Goal: Information Seeking & Learning: Learn about a topic

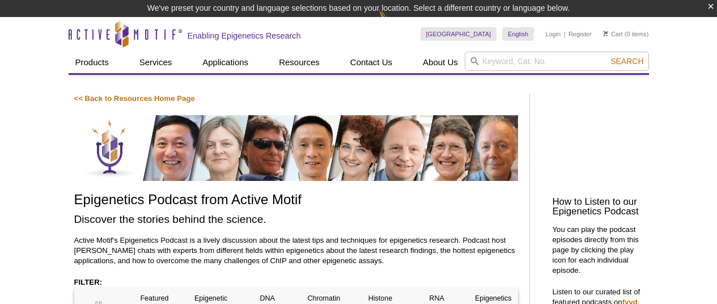
scroll to position [289, 0]
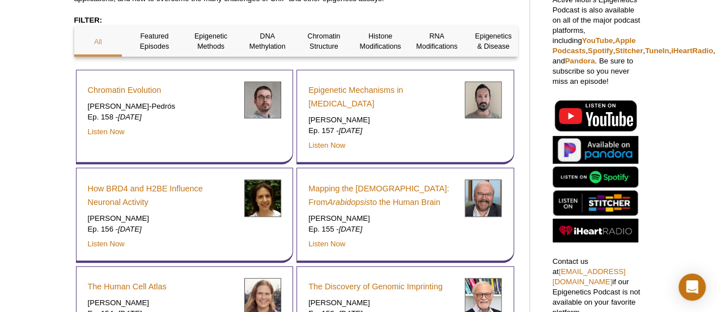
scroll to position [546, 0]
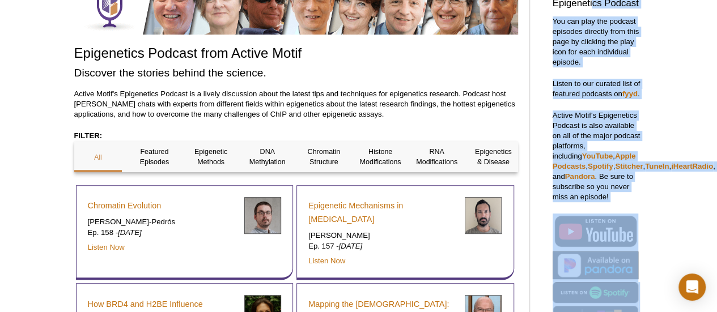
drag, startPoint x: 712, startPoint y: 24, endPoint x: 592, endPoint y: -69, distance: 151.4
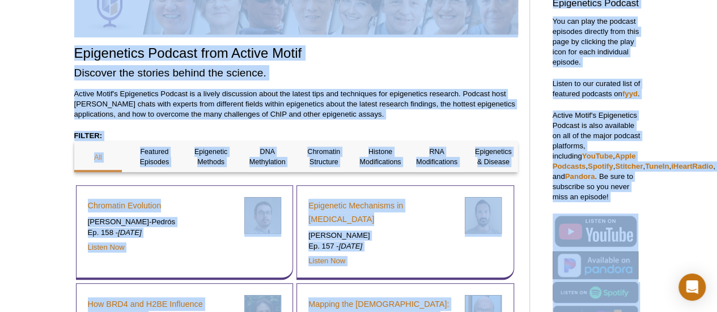
scroll to position [6, 0]
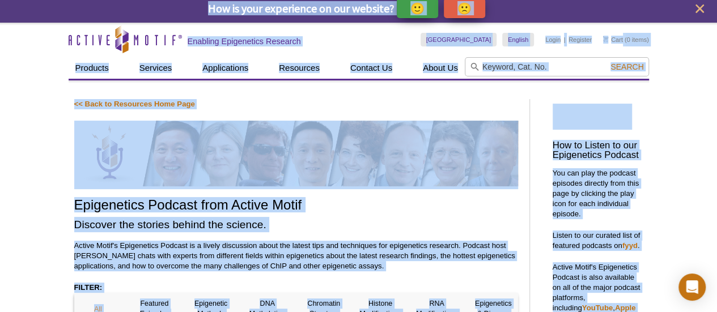
click at [455, 211] on h1 "Epigenetics Podcast from Active Motif" at bounding box center [296, 206] width 444 height 16
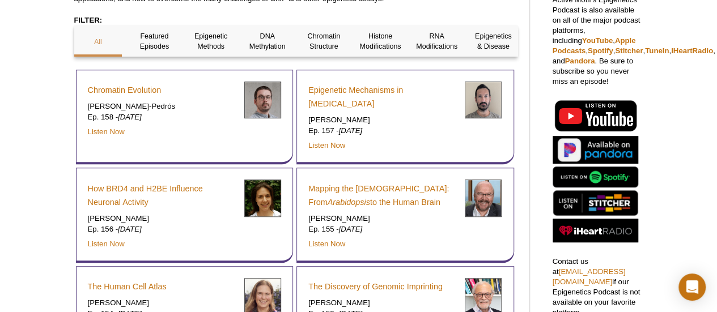
scroll to position [546, 0]
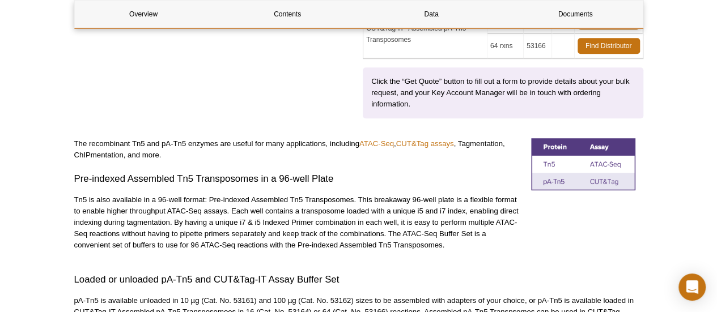
scroll to position [393, 0]
